Goal: Task Accomplishment & Management: Manage account settings

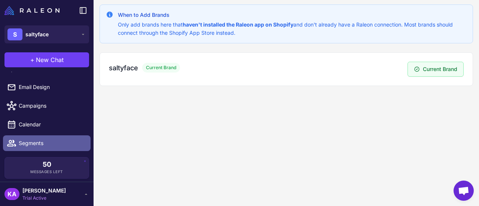
scroll to position [67, 0]
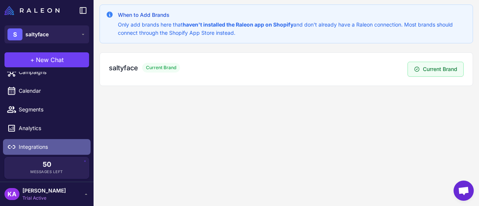
click at [33, 146] on span "Integrations" at bounding box center [52, 147] width 66 height 8
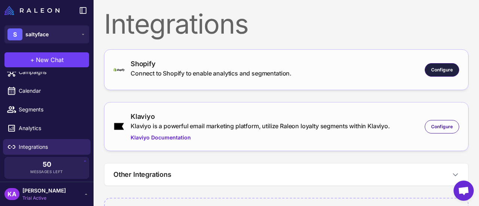
click at [432, 71] on span "Configure" at bounding box center [442, 70] width 22 height 7
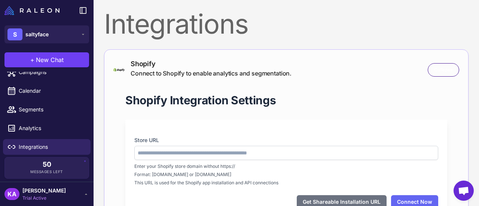
type input "**********"
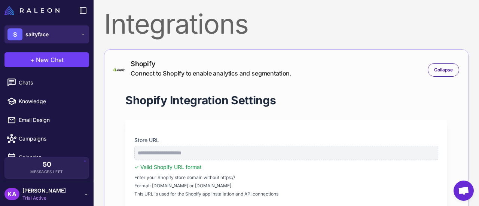
click at [50, 34] on button "S saltyface" at bounding box center [46, 34] width 85 height 18
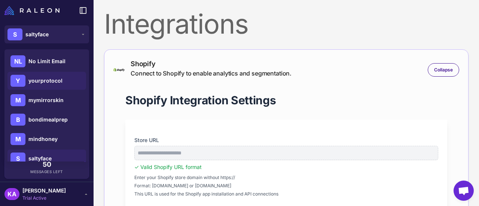
click at [49, 82] on span "yourprotocol" at bounding box center [45, 81] width 34 height 8
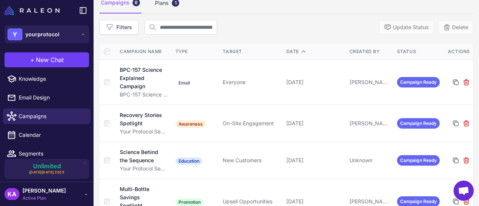
scroll to position [65, 0]
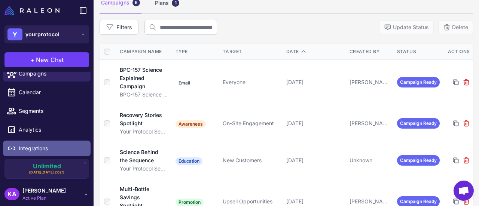
click at [31, 152] on span "Integrations" at bounding box center [52, 148] width 66 height 8
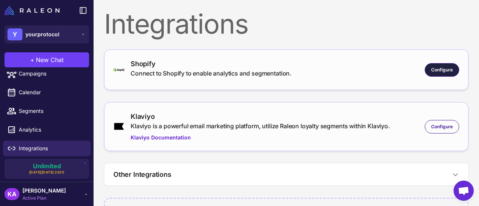
click at [431, 69] on span "Configure" at bounding box center [442, 70] width 22 height 7
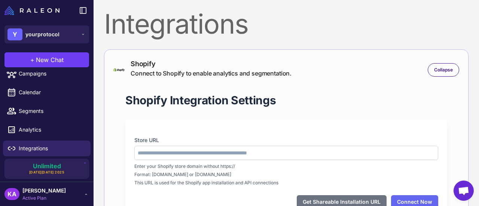
type input "**********"
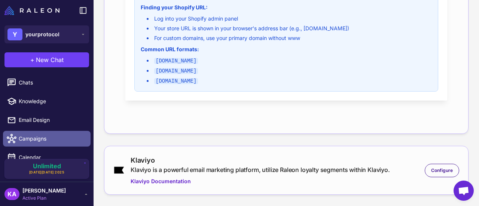
scroll to position [65, 0]
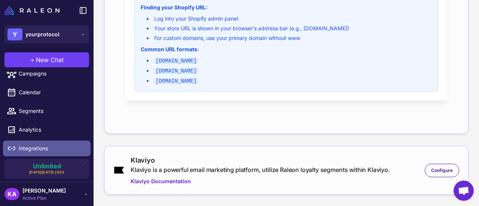
click at [45, 151] on span "Integrations" at bounding box center [52, 148] width 66 height 8
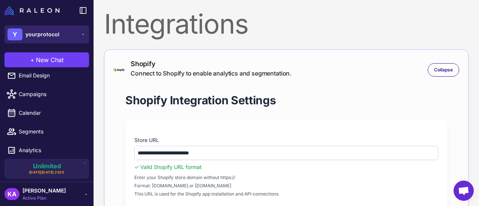
scroll to position [28, 0]
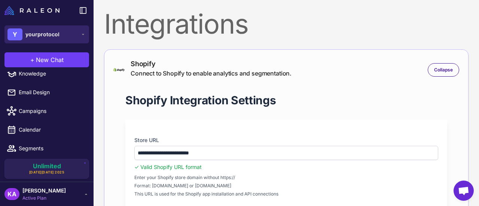
click at [47, 36] on span "yourprotocol" at bounding box center [42, 34] width 34 height 8
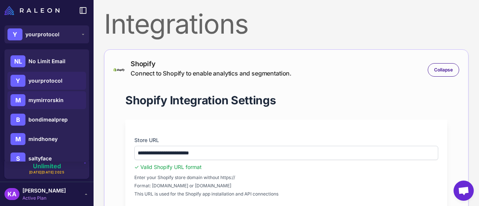
click at [36, 98] on span "mymirrorskin" at bounding box center [45, 100] width 35 height 8
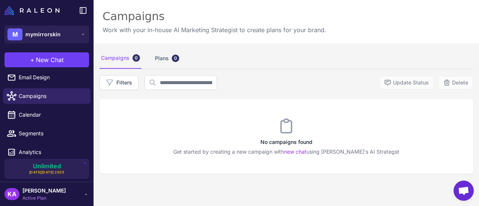
scroll to position [65, 0]
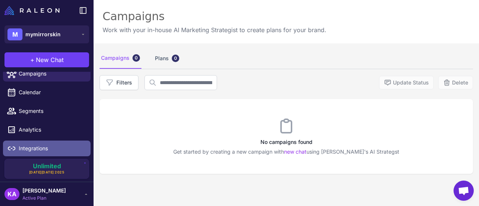
click at [34, 149] on span "Integrations" at bounding box center [52, 148] width 66 height 8
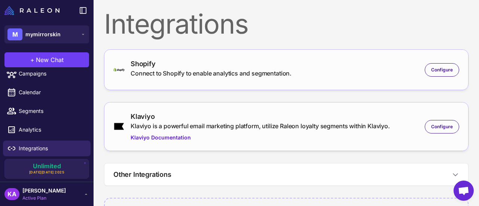
scroll to position [32, 0]
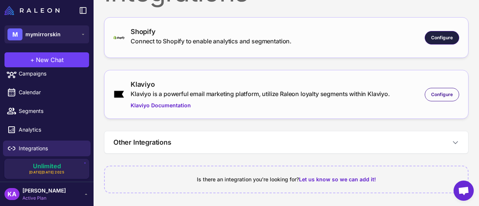
click at [431, 36] on span "Configure" at bounding box center [442, 37] width 22 height 7
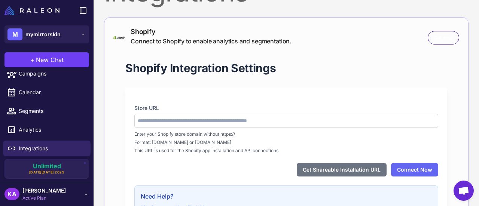
type input "**********"
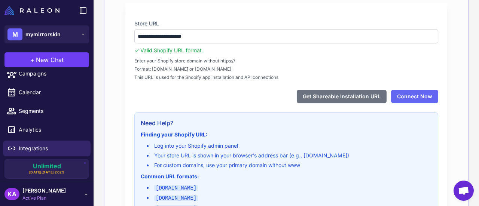
scroll to position [132, 0]
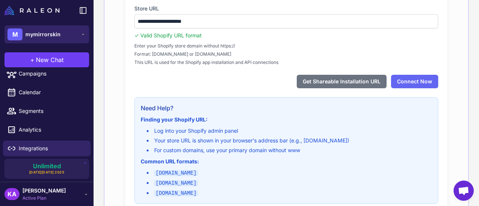
click at [47, 32] on span "mymirrorskin" at bounding box center [42, 34] width 35 height 8
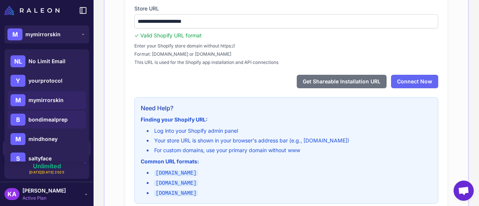
click at [46, 120] on span "bondimealprep" at bounding box center [47, 120] width 39 height 8
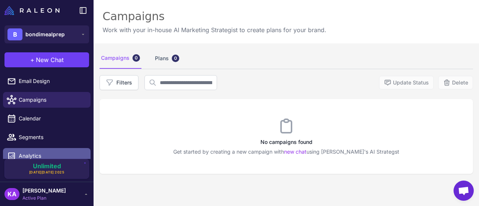
scroll to position [65, 0]
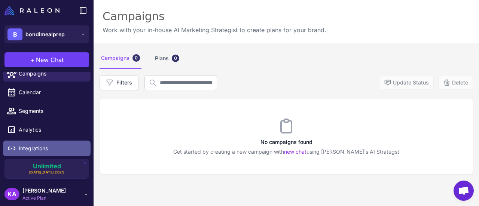
click at [34, 148] on span "Integrations" at bounding box center [52, 148] width 66 height 8
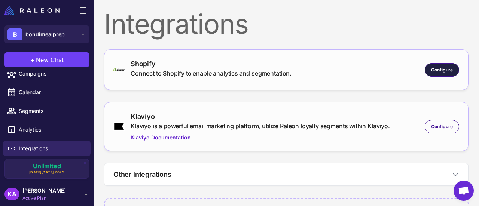
click at [435, 69] on span "Configure" at bounding box center [442, 70] width 22 height 7
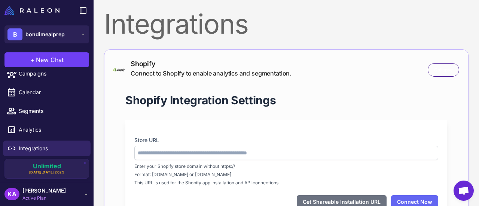
type input "**********"
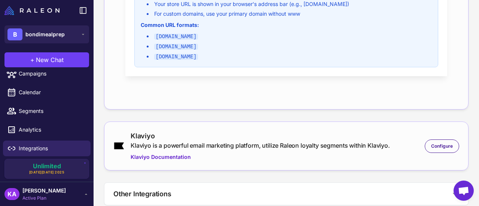
scroll to position [319, 0]
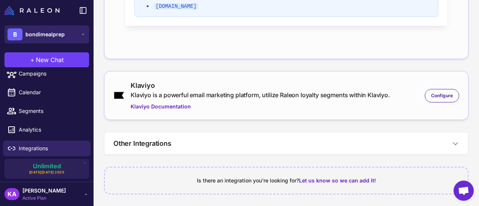
click at [60, 30] on span "bondimealprep" at bounding box center [44, 34] width 39 height 8
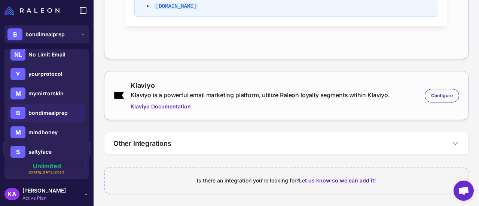
scroll to position [10, 0]
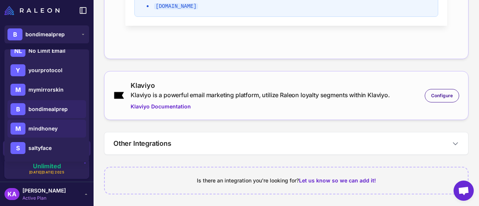
click at [39, 127] on span "mindhoney" at bounding box center [42, 129] width 29 height 8
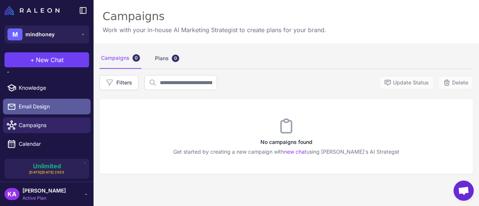
scroll to position [65, 0]
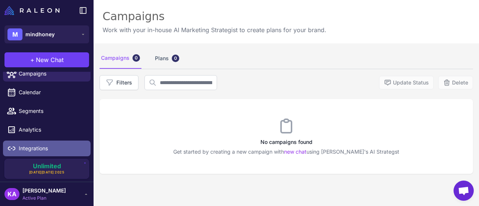
click at [37, 149] on span "Integrations" at bounding box center [52, 148] width 66 height 8
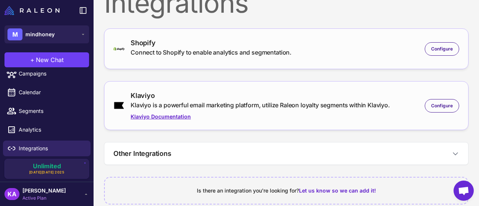
scroll to position [32, 0]
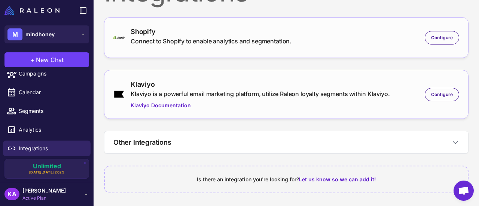
click at [188, 28] on div "Shopify" at bounding box center [211, 32] width 161 height 10
click at [428, 32] on div "Configure" at bounding box center [441, 37] width 34 height 13
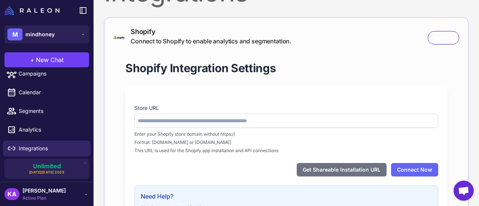
type input "**********"
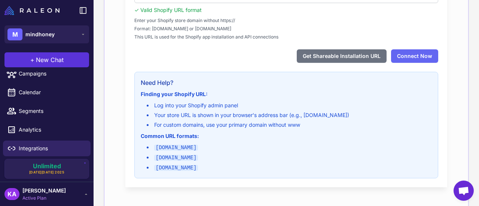
scroll to position [107, 0]
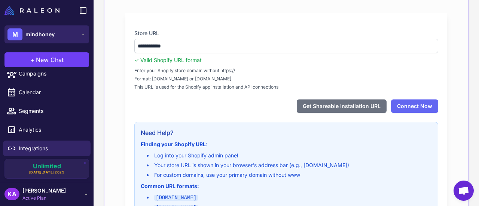
click at [72, 31] on button "M mindhoney" at bounding box center [46, 34] width 85 height 18
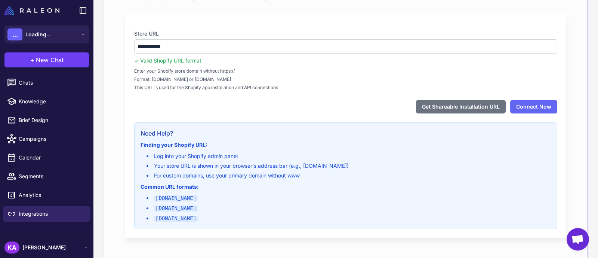
scroll to position [107, 0]
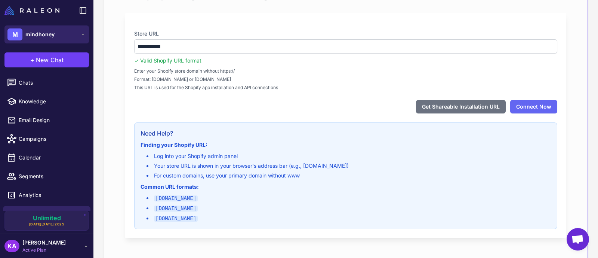
click at [48, 32] on span "mindhoney" at bounding box center [39, 34] width 29 height 8
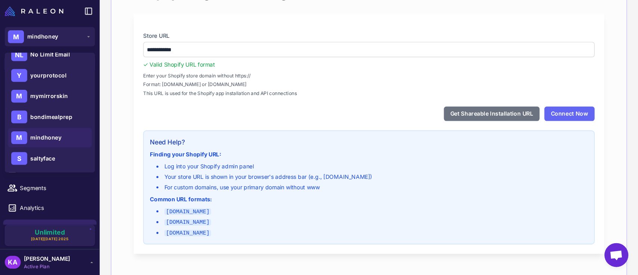
scroll to position [107, 0]
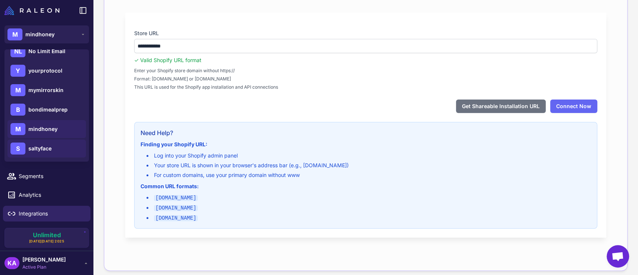
click at [46, 147] on span "saltyface" at bounding box center [39, 148] width 23 height 8
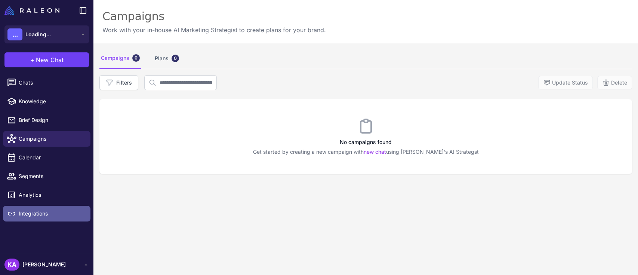
click at [36, 214] on span "Integrations" at bounding box center [52, 213] width 66 height 8
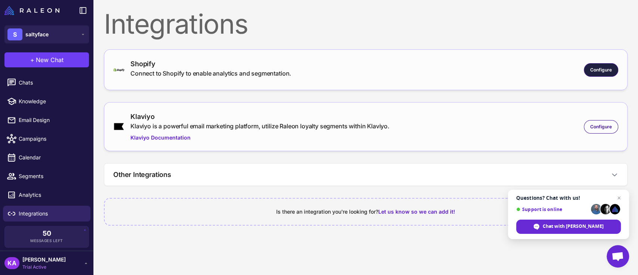
click at [603, 68] on span "Configure" at bounding box center [601, 70] width 22 height 7
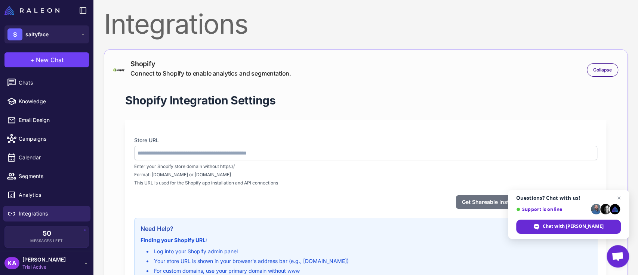
type input "**********"
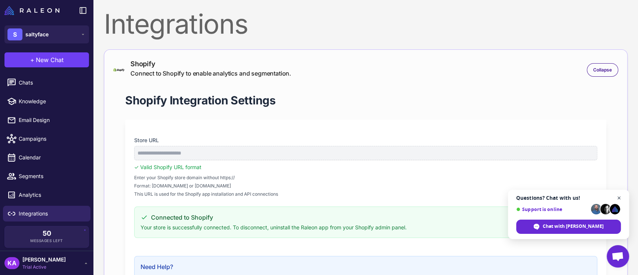
click at [620, 195] on span "Open chat" at bounding box center [619, 197] width 9 height 9
